Goal: Share content

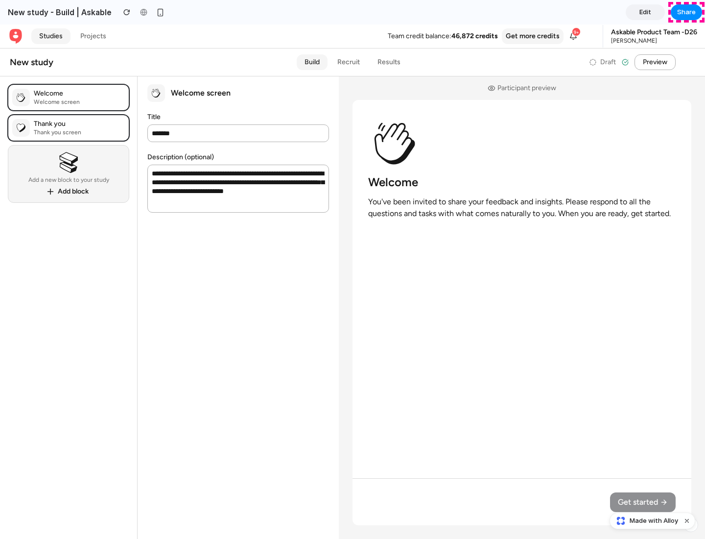
click at [686, 12] on span "Share" at bounding box center [686, 12] width 19 height 10
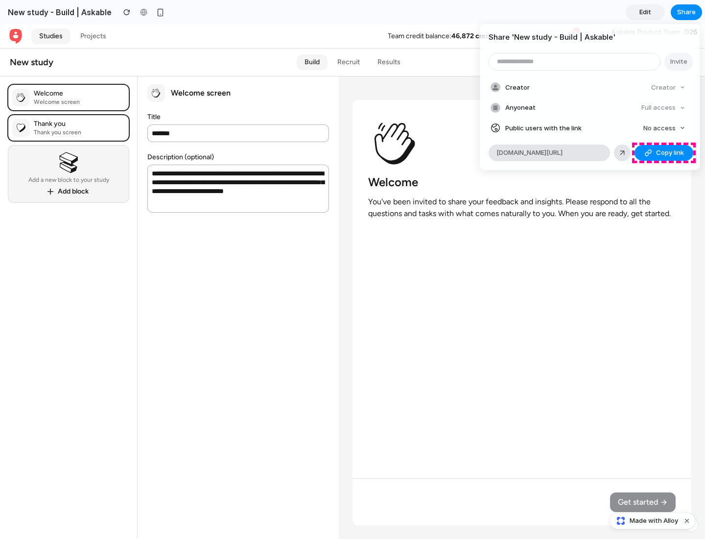
click at [664, 153] on span "Copy link" at bounding box center [670, 153] width 28 height 10
click at [654, 520] on div "Share ' New study - Build | Askable ' Invite Creator Creator Anyone at Full acc…" at bounding box center [352, 269] width 705 height 539
